Goal: Navigation & Orientation: Find specific page/section

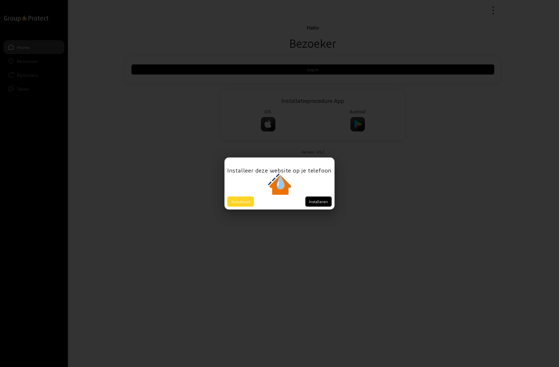
click at [241, 200] on button "Annuleren" at bounding box center [240, 202] width 27 height 10
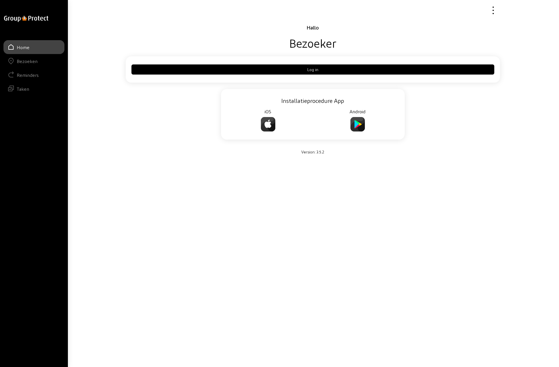
click at [305, 71] on button "Log in" at bounding box center [312, 69] width 363 height 10
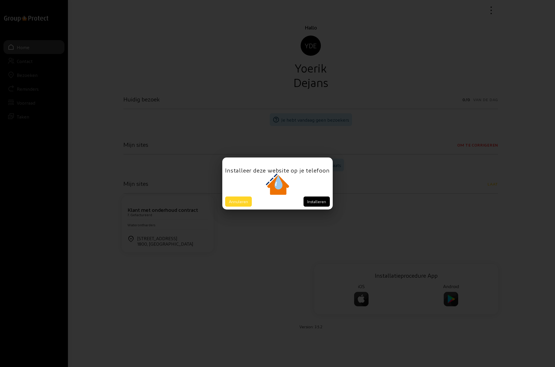
click at [240, 201] on button "Annuleren" at bounding box center [238, 202] width 27 height 10
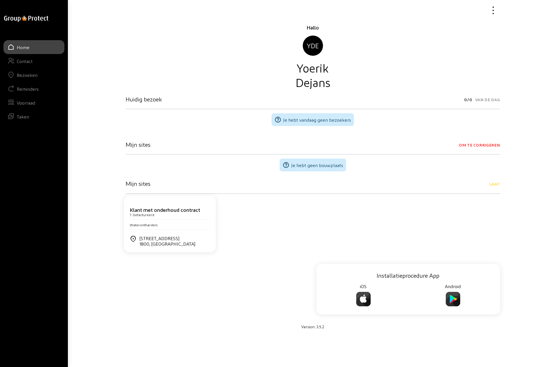
click at [30, 77] on div "Bezoeken" at bounding box center [27, 74] width 21 height 5
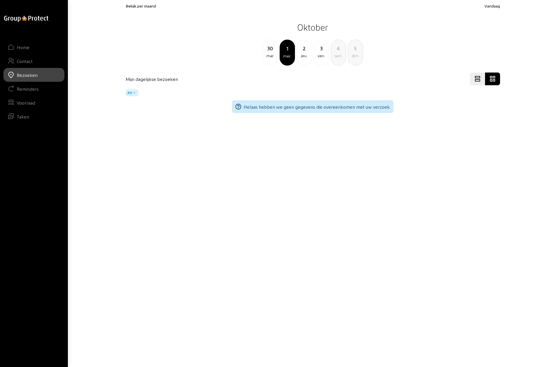
click at [305, 49] on div "2" at bounding box center [304, 48] width 15 height 8
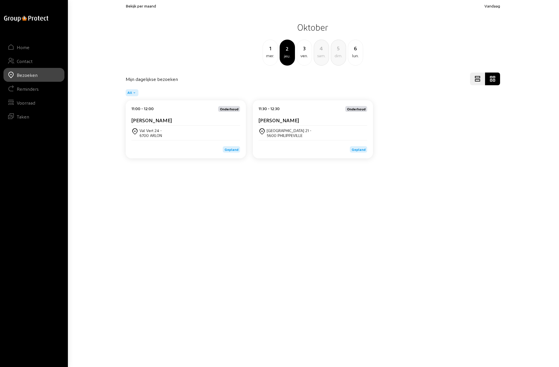
click at [283, 118] on cam-card-title "[PERSON_NAME]" at bounding box center [279, 120] width 40 height 6
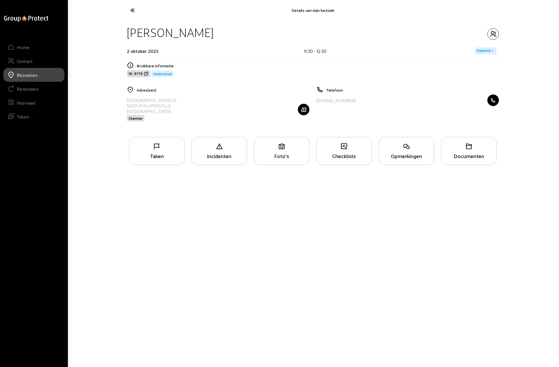
click at [401, 149] on icon at bounding box center [406, 146] width 55 height 7
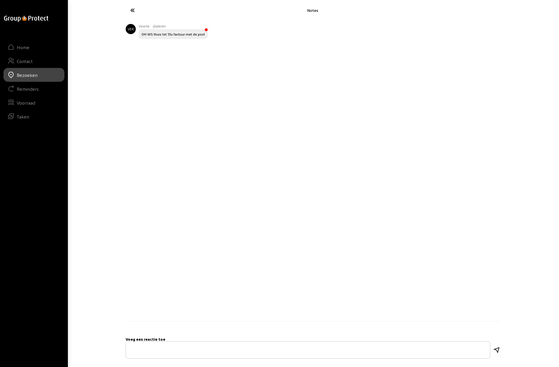
click at [132, 9] on icon at bounding box center [153, 10] width 53 height 10
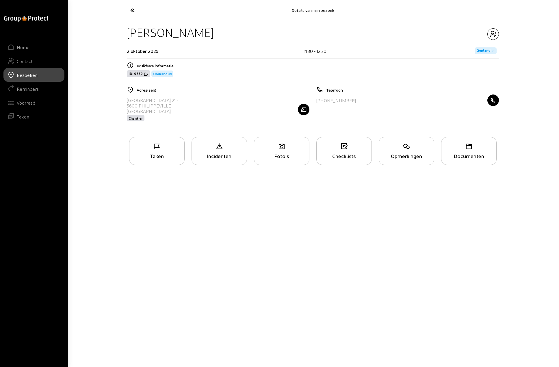
click at [155, 154] on div "Taken" at bounding box center [156, 156] width 55 height 6
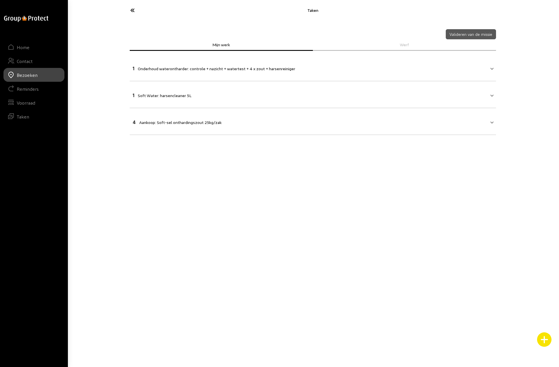
click at [131, 11] on icon at bounding box center [153, 10] width 53 height 10
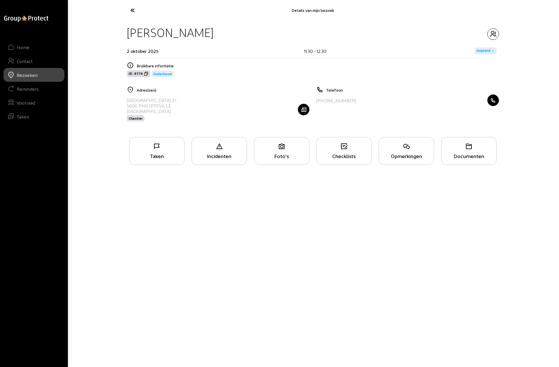
click at [132, 11] on icon at bounding box center [153, 10] width 53 height 10
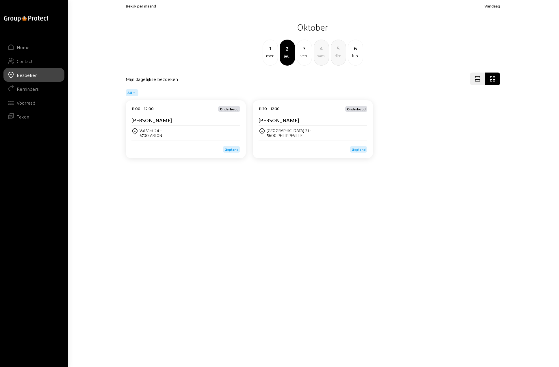
click at [306, 53] on div "ven." at bounding box center [304, 55] width 15 height 7
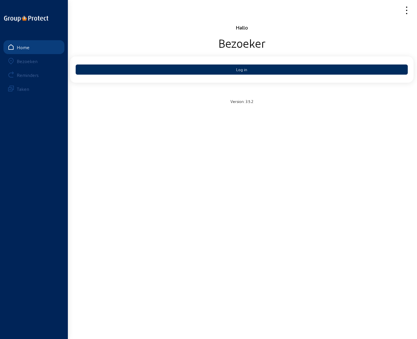
click at [239, 70] on button "Log in" at bounding box center [242, 69] width 332 height 10
